Goal: Task Accomplishment & Management: Use online tool/utility

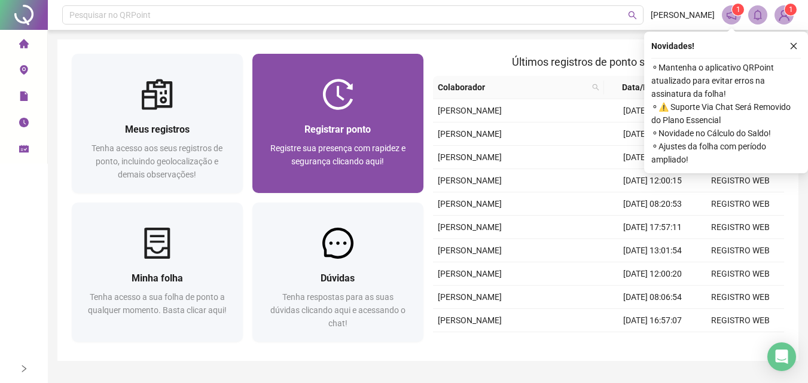
click at [322, 106] on img at bounding box center [337, 94] width 31 height 31
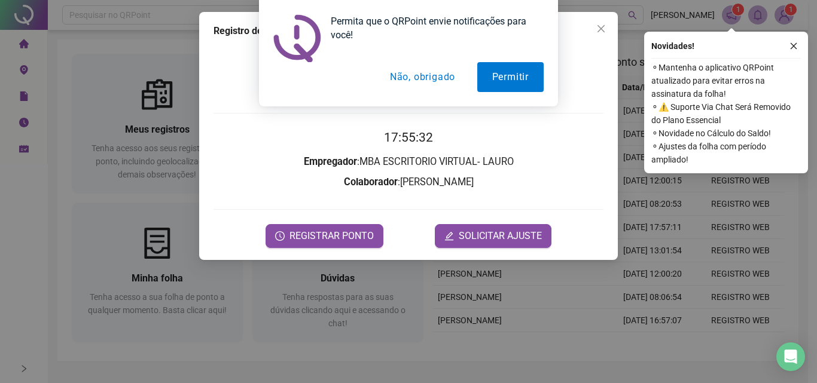
click at [449, 78] on button "Não, obrigado" at bounding box center [422, 77] width 95 height 30
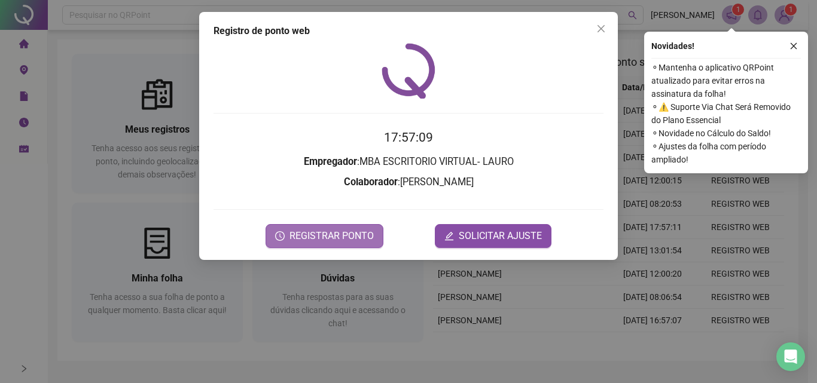
click at [345, 233] on span "REGISTRAR PONTO" at bounding box center [331, 236] width 84 height 14
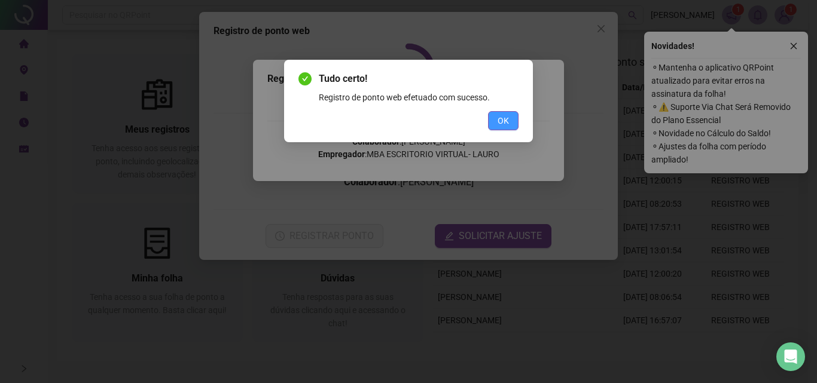
click at [502, 117] on span "OK" at bounding box center [503, 120] width 11 height 13
